Goal: Task Accomplishment & Management: Complete application form

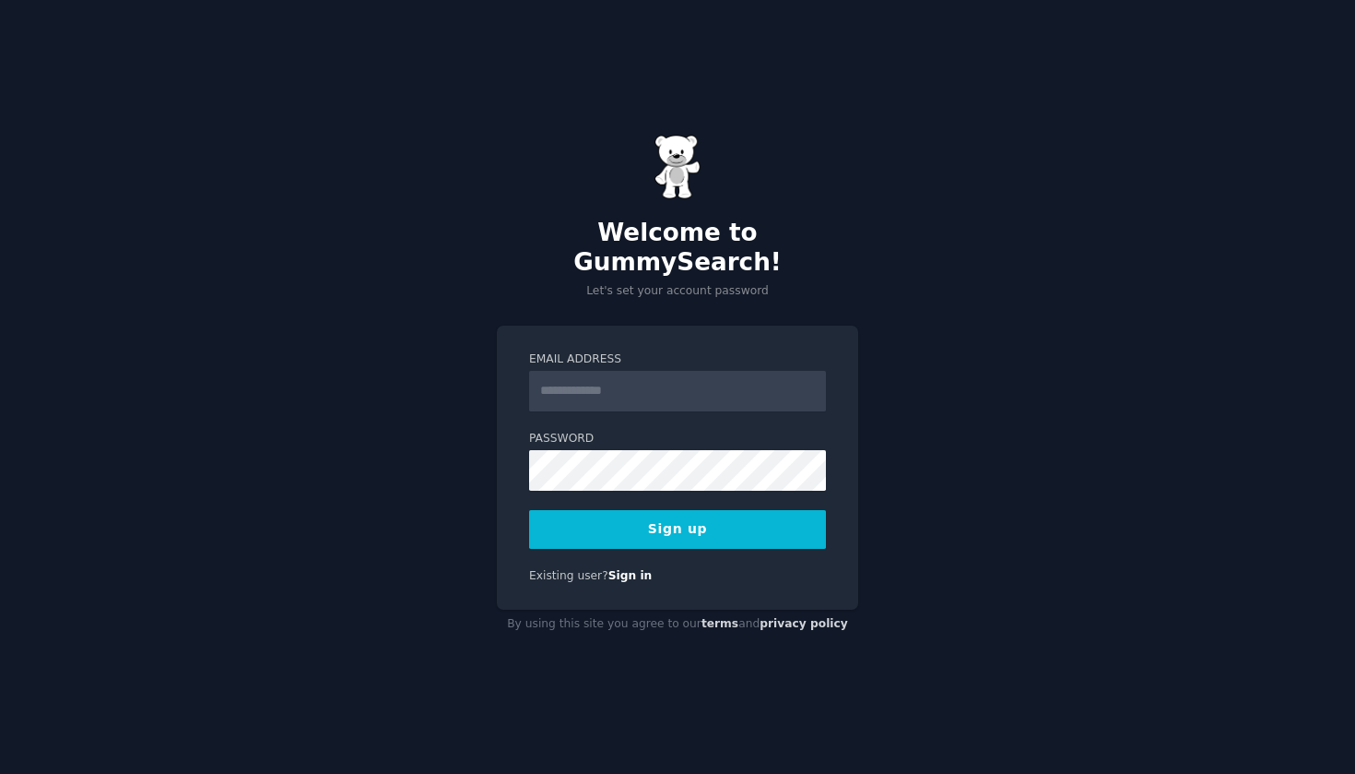
click at [677, 385] on input "Email Address" at bounding box center [677, 391] width 297 height 41
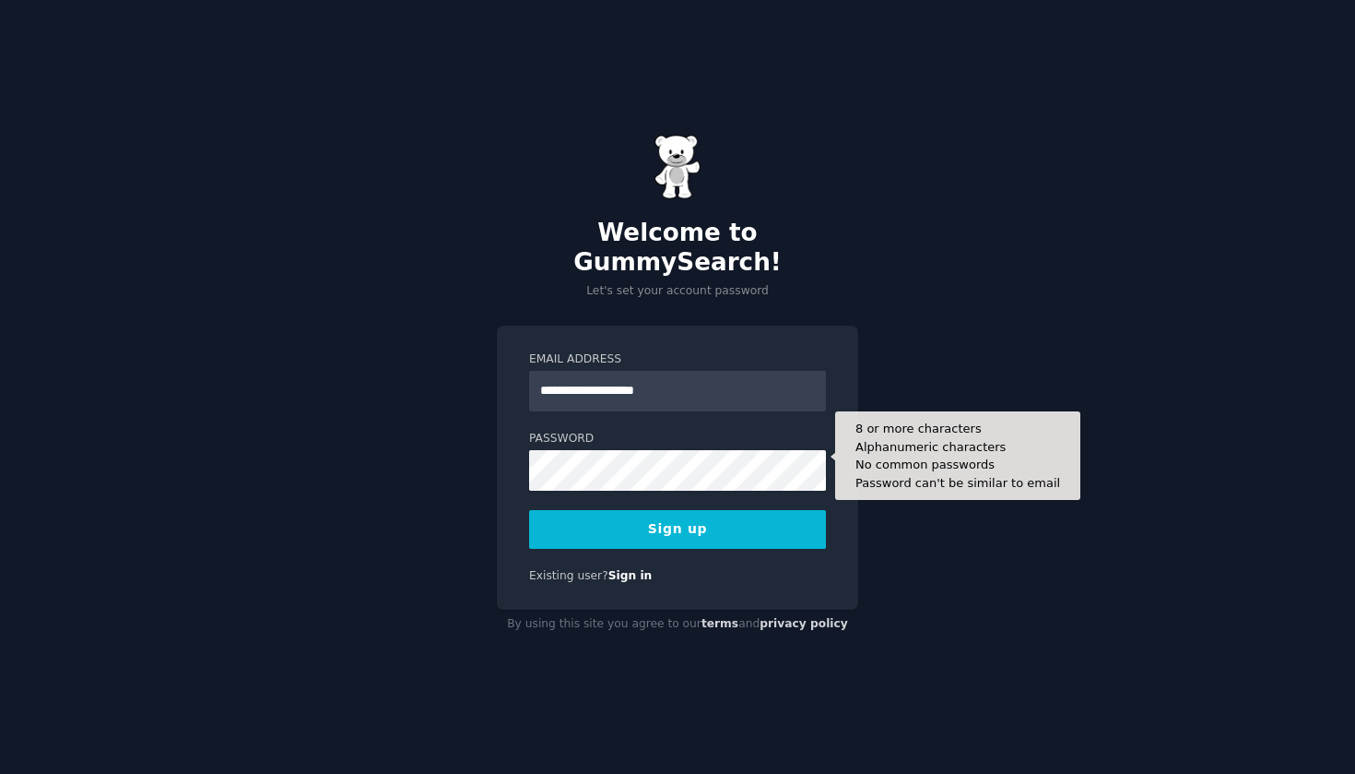
type input "**********"
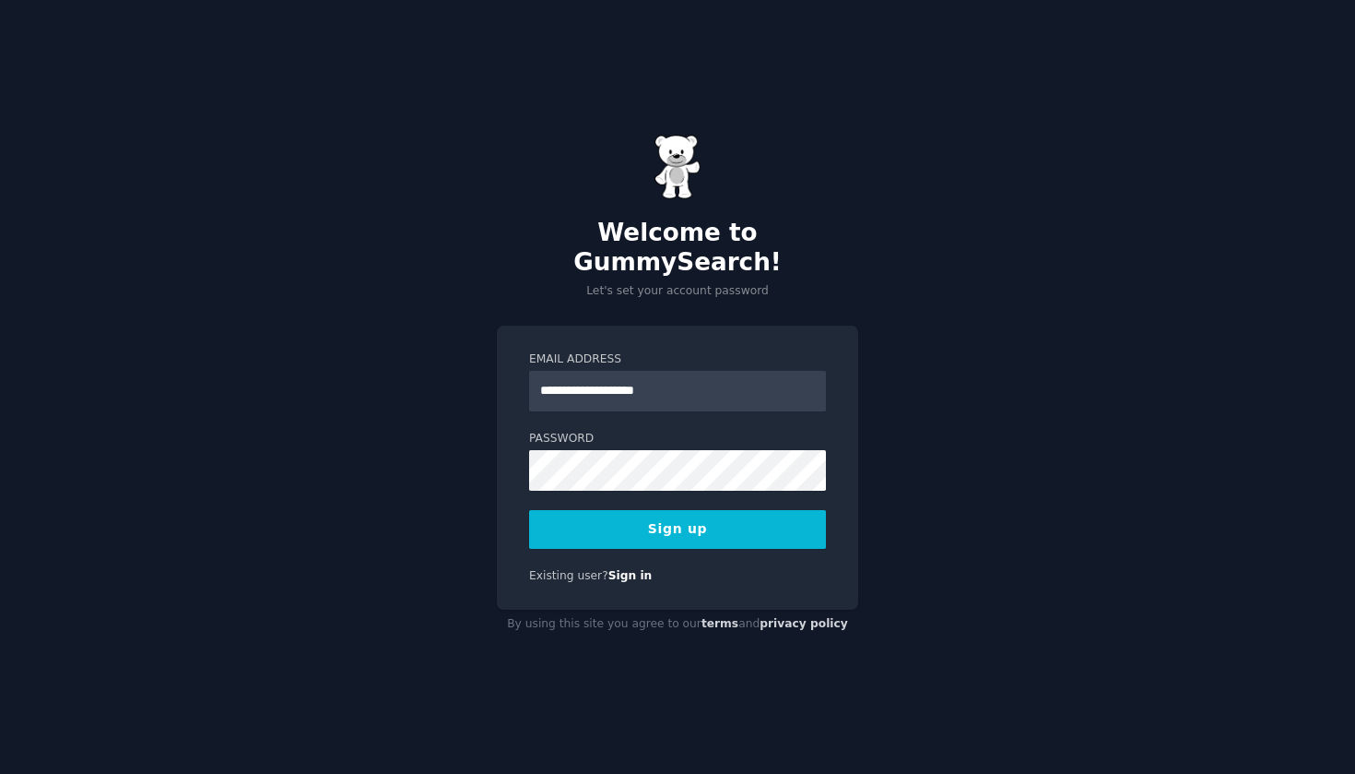
click at [660, 510] on button "Sign up" at bounding box center [677, 529] width 297 height 39
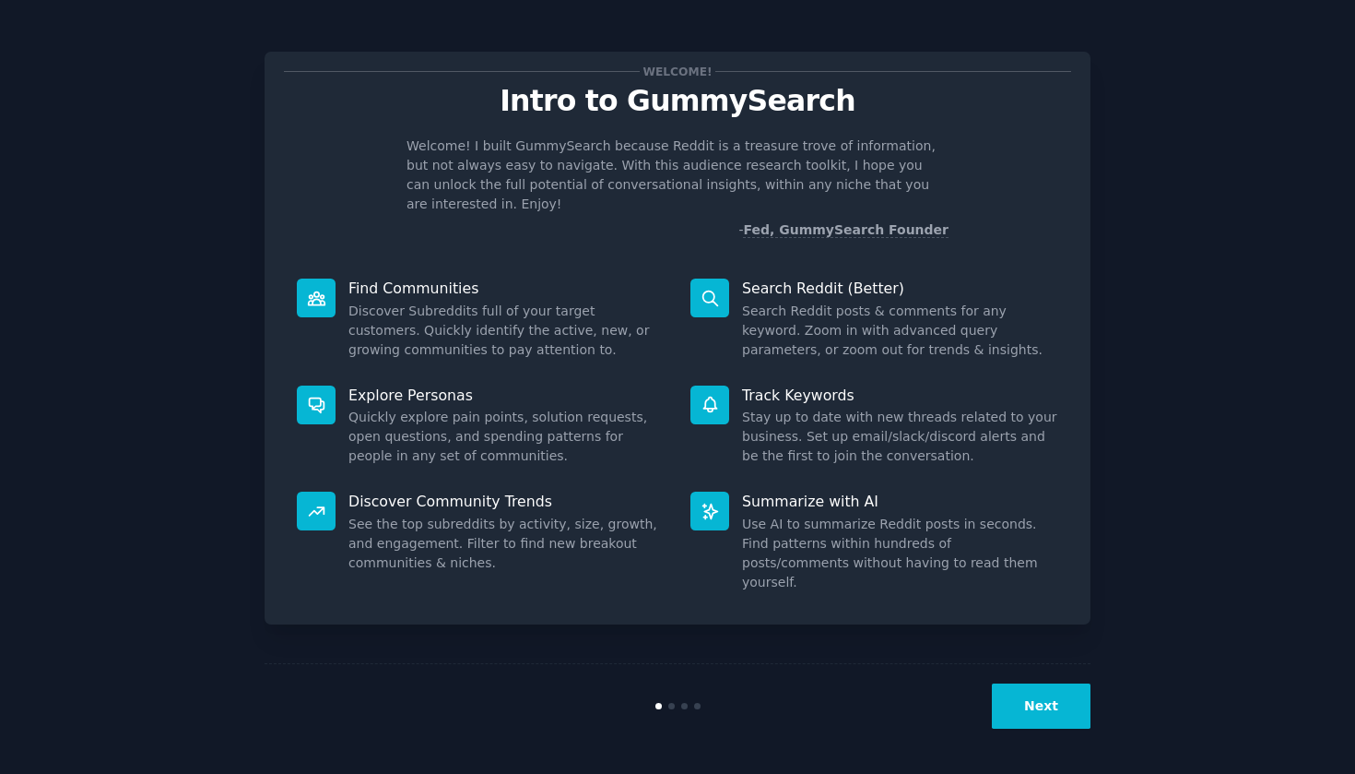
click at [1040, 697] on button "Next" at bounding box center [1041, 705] width 99 height 45
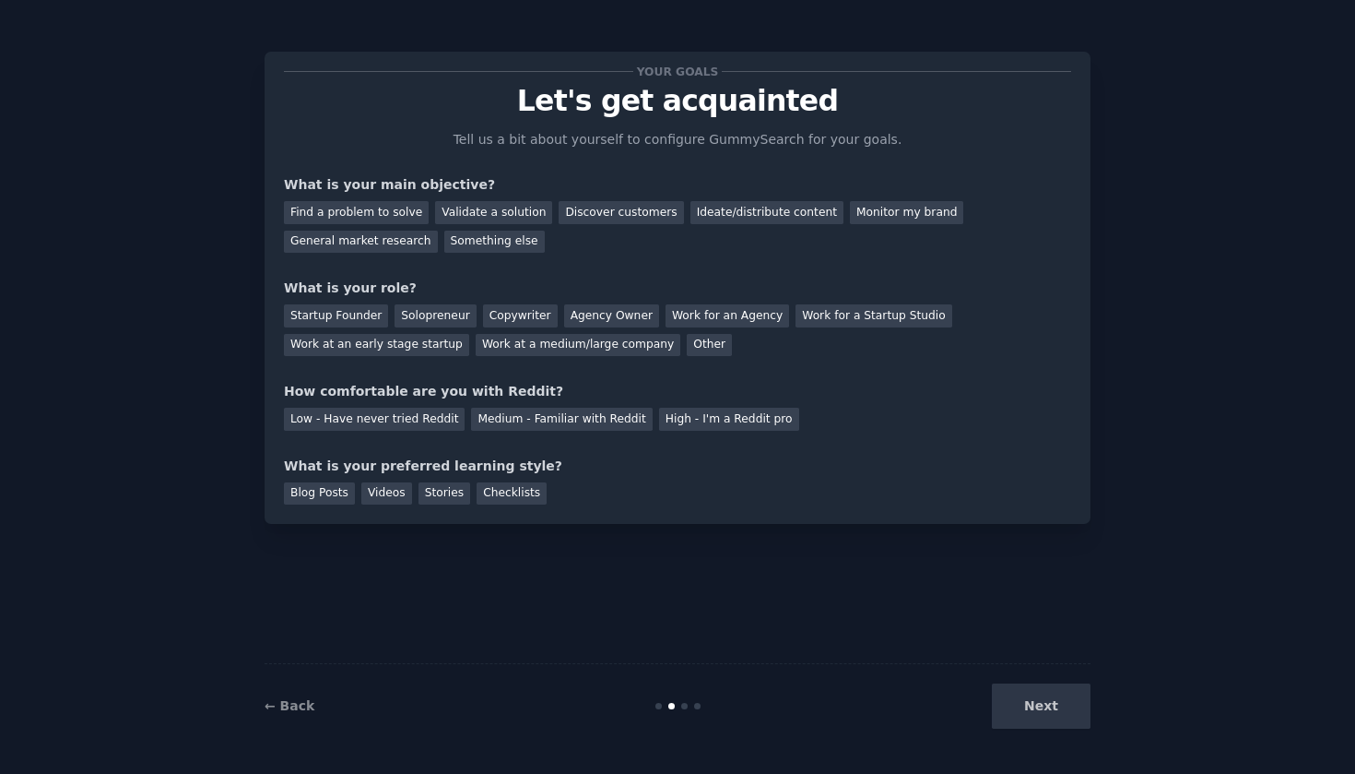
click at [1040, 697] on div "Next" at bounding box center [953, 705] width 276 height 45
click at [1035, 707] on div "Next" at bounding box center [953, 705] width 276 height 45
click at [601, 212] on div "Discover customers" at bounding box center [621, 212] width 124 height 23
click at [444, 318] on div "Solopreneur" at bounding box center [435, 315] width 81 height 23
click at [599, 414] on div "Medium - Familiar with Reddit" at bounding box center [561, 419] width 181 height 23
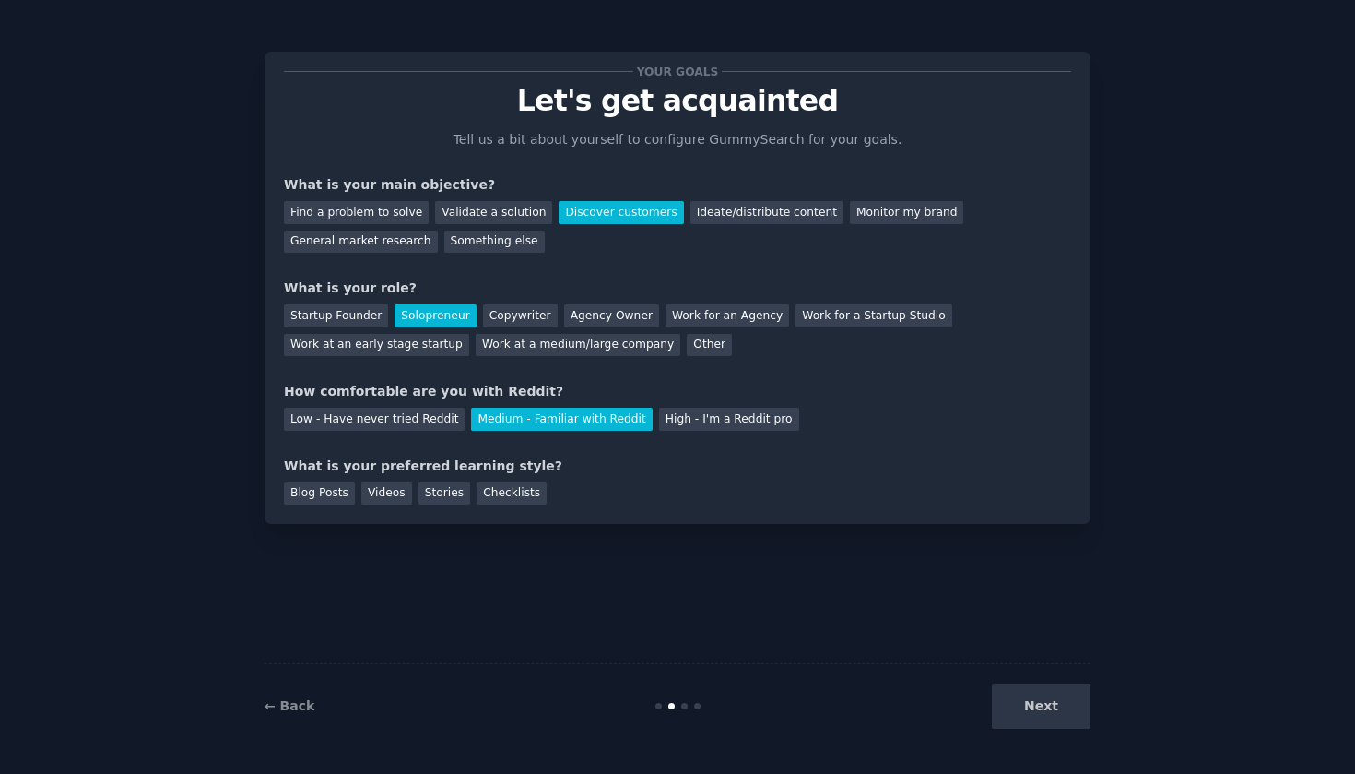
click at [1029, 692] on div "Next" at bounding box center [953, 705] width 276 height 45
drag, startPoint x: 502, startPoint y: 489, endPoint x: 931, endPoint y: 682, distance: 471.3
click at [520, 494] on div "Checklists" at bounding box center [512, 493] width 70 height 23
click at [1031, 704] on button "Next" at bounding box center [1041, 705] width 99 height 45
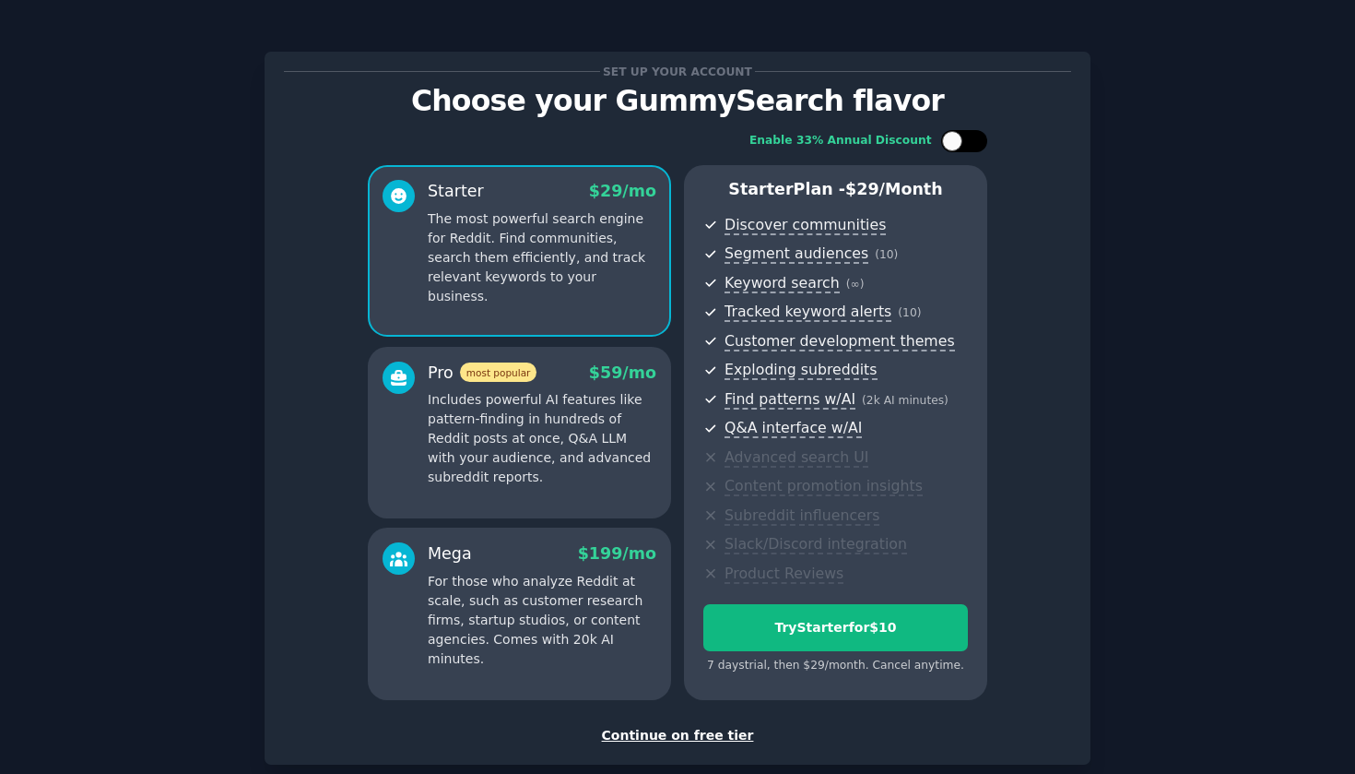
click at [953, 145] on div at bounding box center [952, 141] width 20 height 20
click at [953, 145] on icon at bounding box center [954, 141] width 10 height 10
click at [953, 145] on div at bounding box center [952, 141] width 20 height 20
click at [953, 145] on icon at bounding box center [954, 141] width 10 height 10
click at [953, 145] on div at bounding box center [952, 141] width 20 height 20
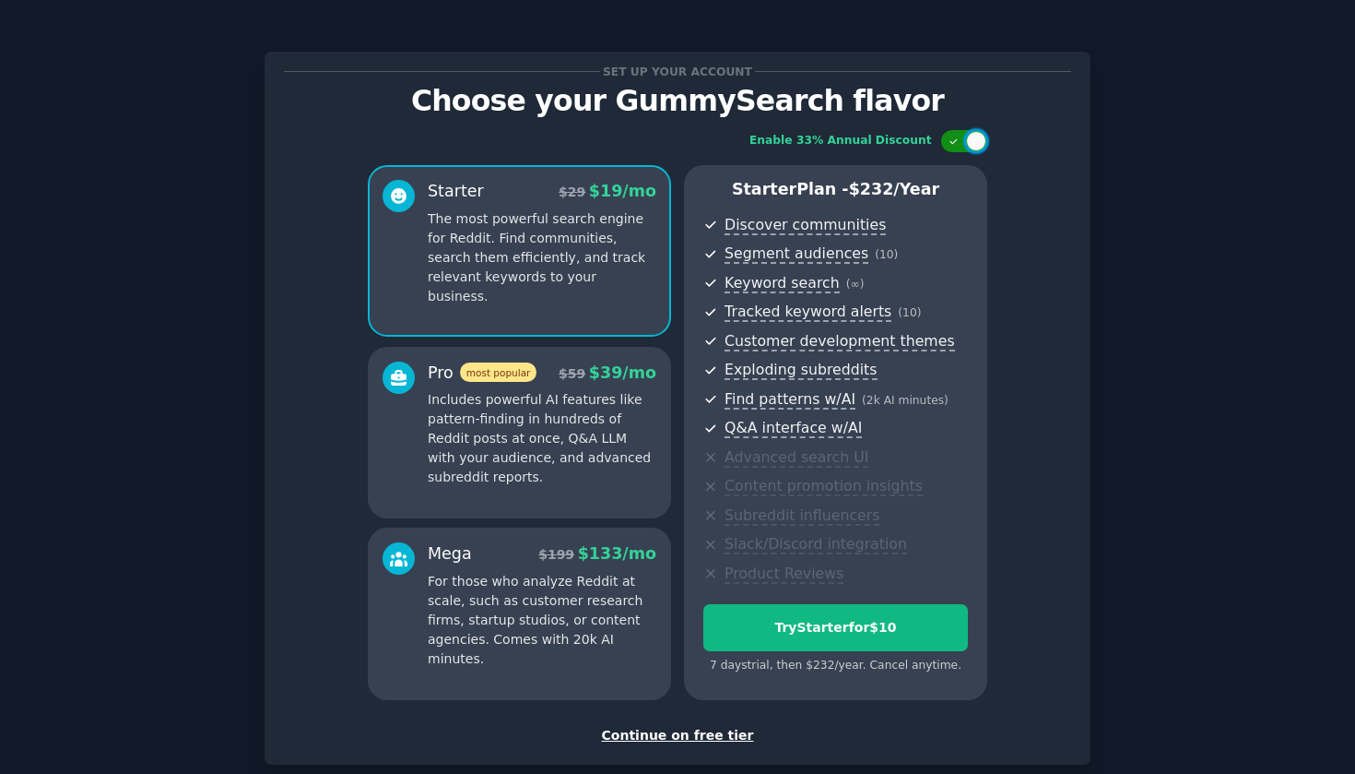
click at [953, 145] on icon at bounding box center [954, 141] width 10 height 10
click at [953, 145] on div at bounding box center [952, 141] width 20 height 20
click at [954, 145] on icon at bounding box center [954, 141] width 10 height 10
checkbox input "false"
